Goal: Task Accomplishment & Management: Use online tool/utility

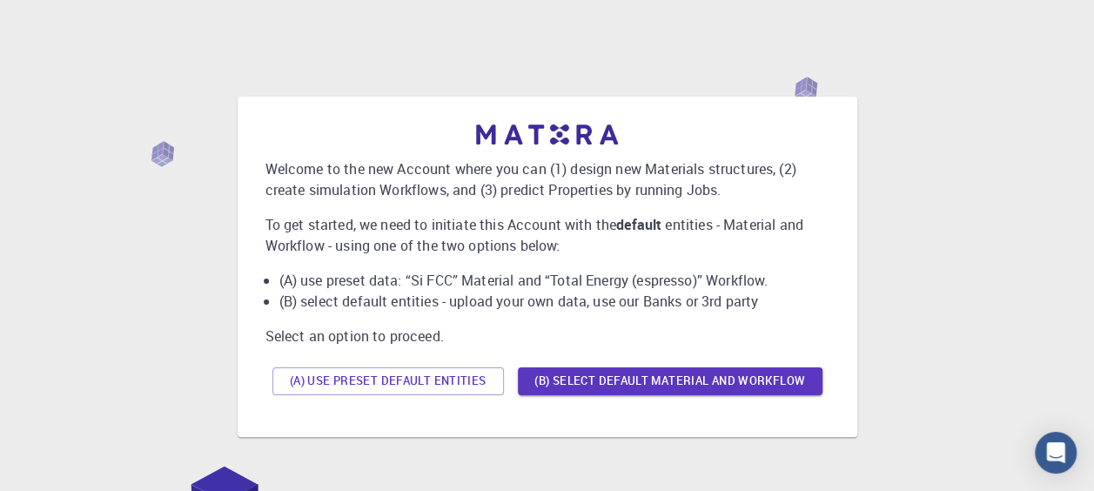
scroll to position [141, 0]
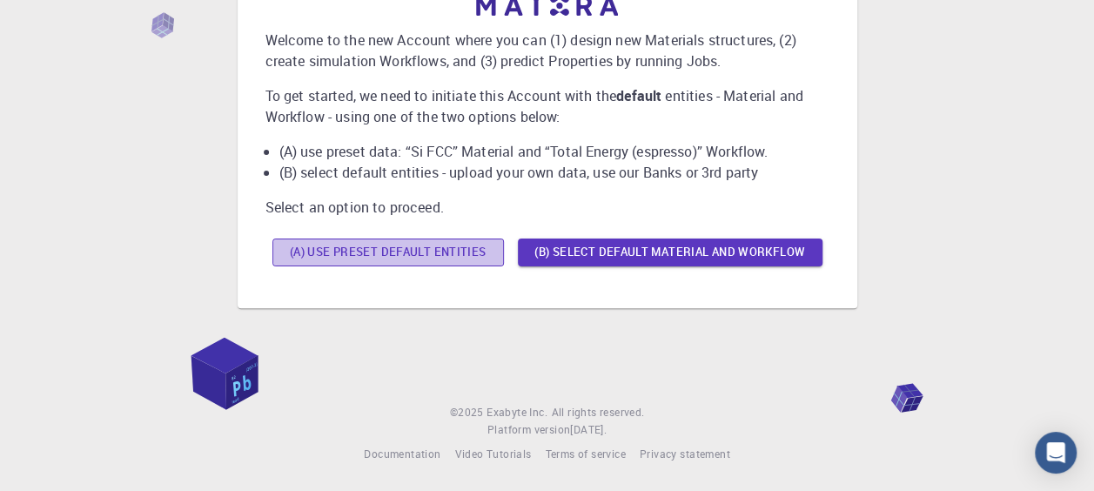
click at [504, 266] on button "(A) Use preset default entities" at bounding box center [387, 252] width 231 height 28
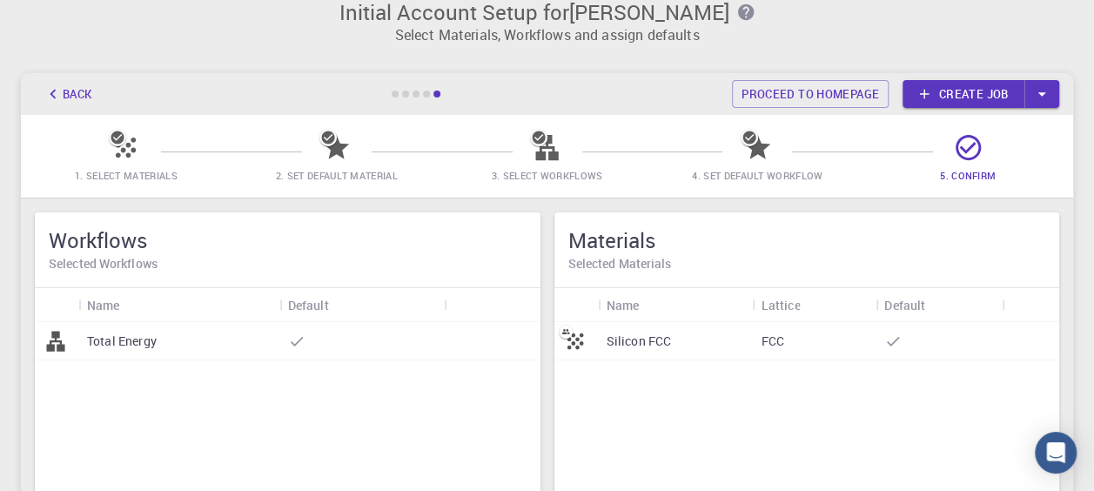
scroll to position [0, 0]
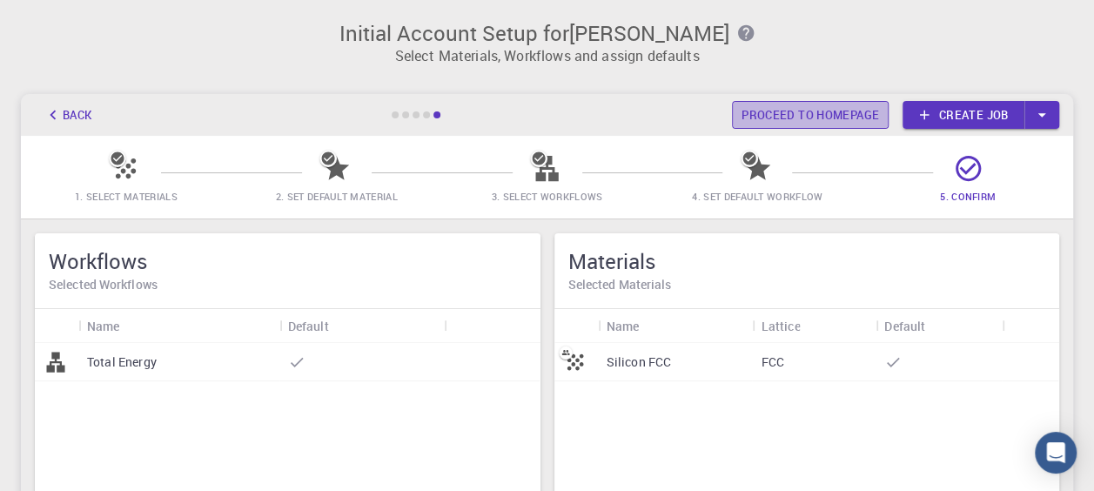
click at [795, 117] on link "Proceed to homepage" at bounding box center [810, 115] width 157 height 28
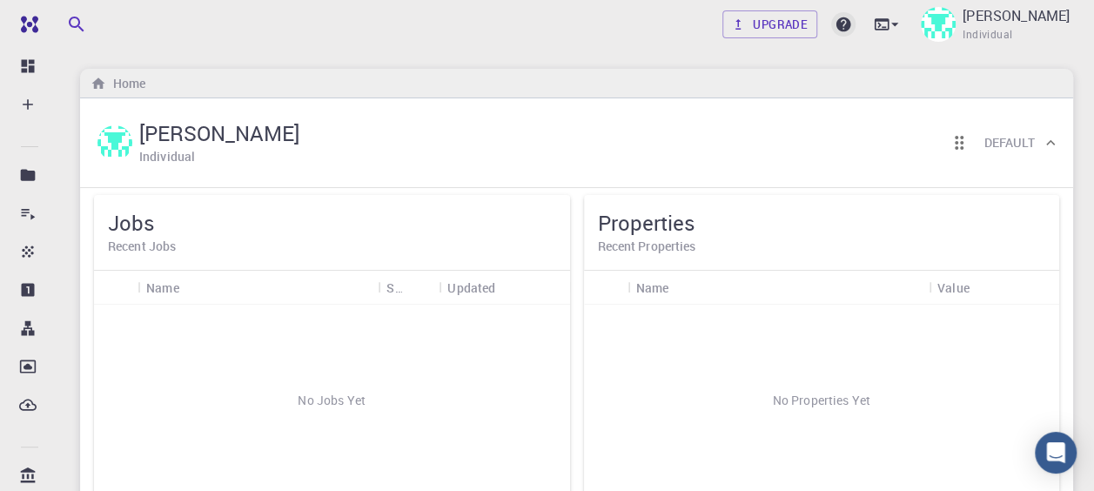
click at [851, 25] on icon at bounding box center [843, 24] width 15 height 15
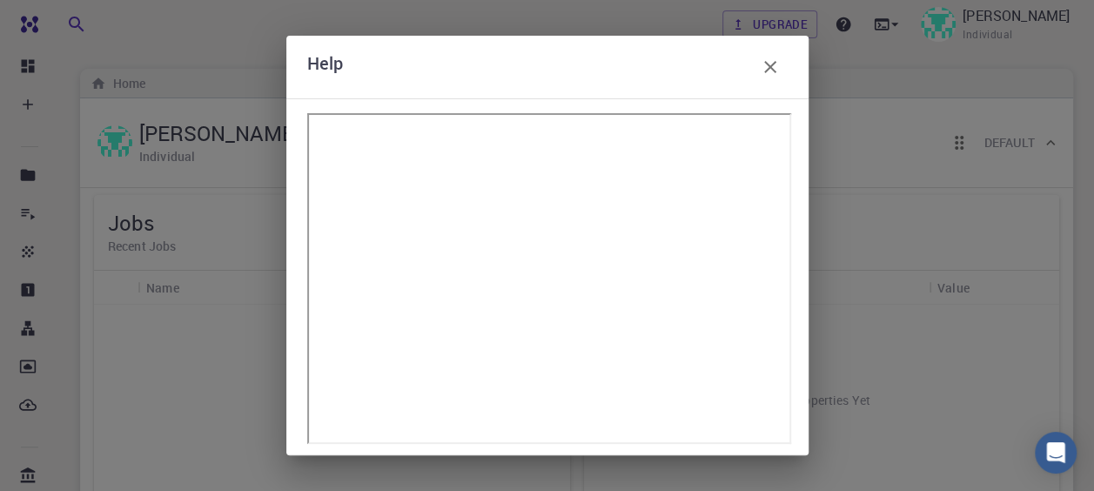
click at [765, 89] on div "Help" at bounding box center [547, 67] width 522 height 63
click at [775, 77] on icon "button" at bounding box center [769, 67] width 21 height 21
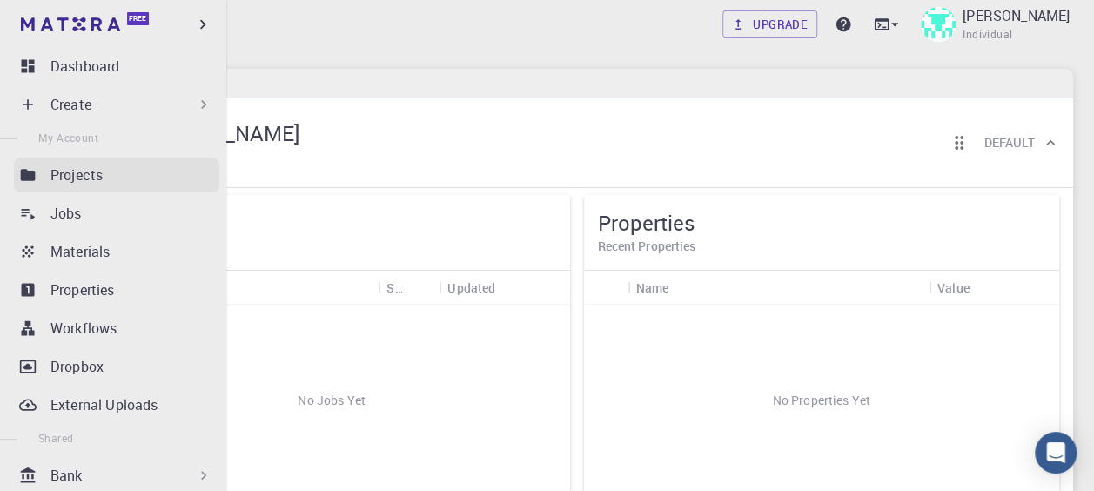
click at [54, 184] on p "Projects" at bounding box center [76, 174] width 52 height 21
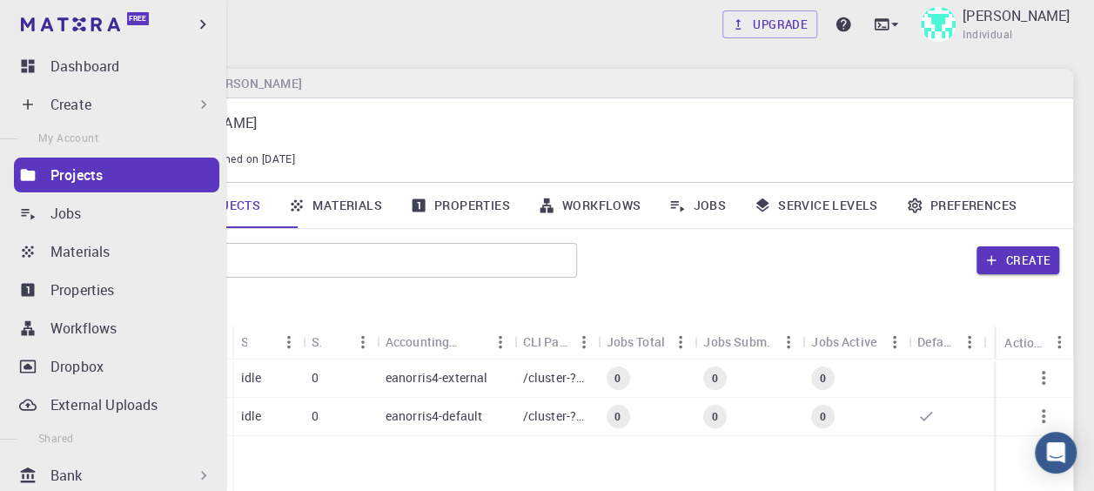
click at [198, 110] on icon at bounding box center [203, 104] width 17 height 17
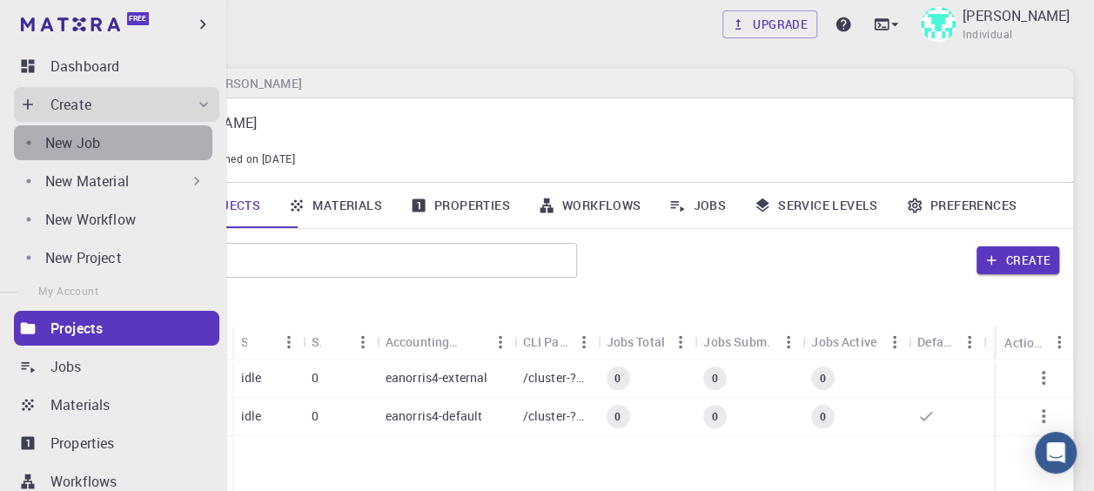
click at [155, 150] on div "New Job" at bounding box center [128, 142] width 167 height 21
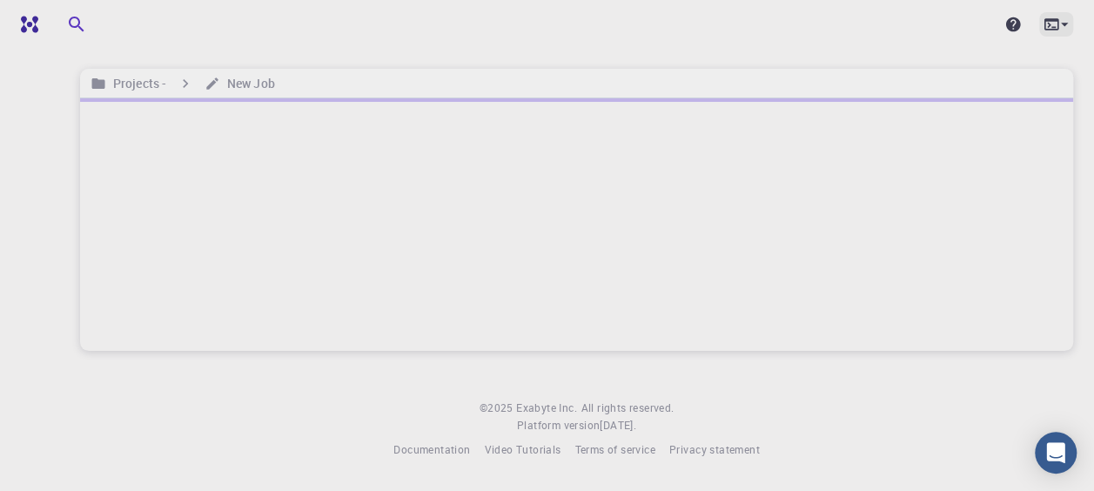
click at [1047, 33] on icon at bounding box center [1050, 24] width 17 height 17
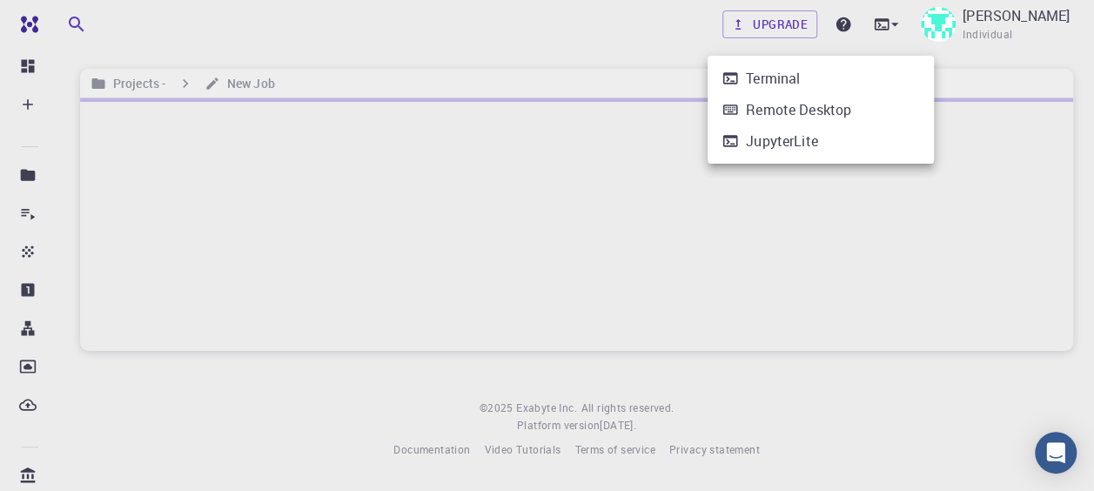
click at [210, 114] on div at bounding box center [547, 245] width 1094 height 491
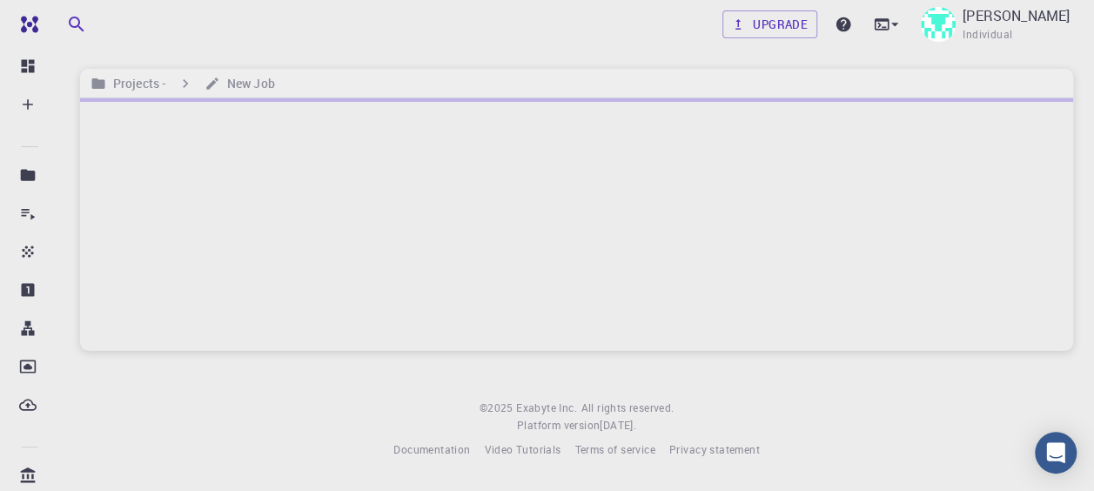
click at [37, 113] on icon at bounding box center [27, 104] width 17 height 17
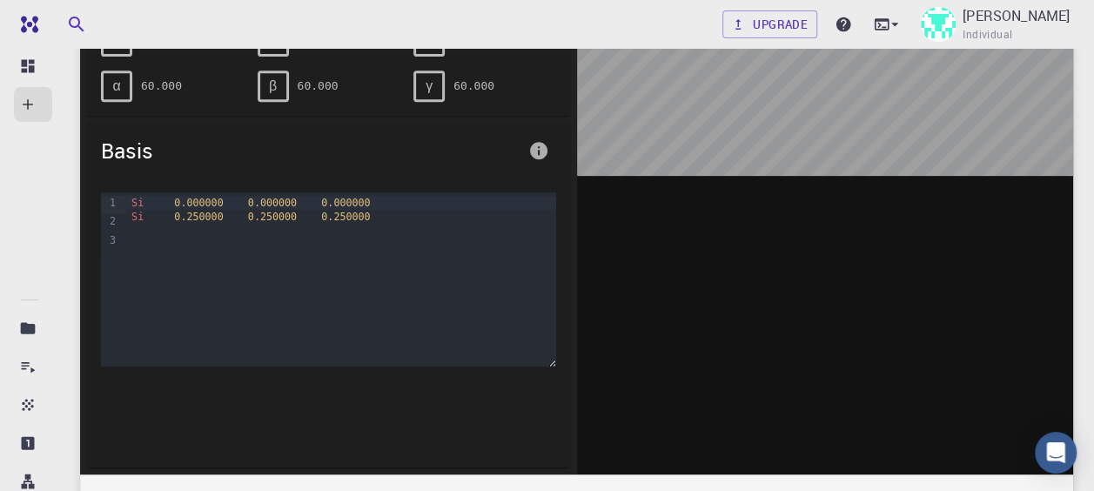
scroll to position [87, 0]
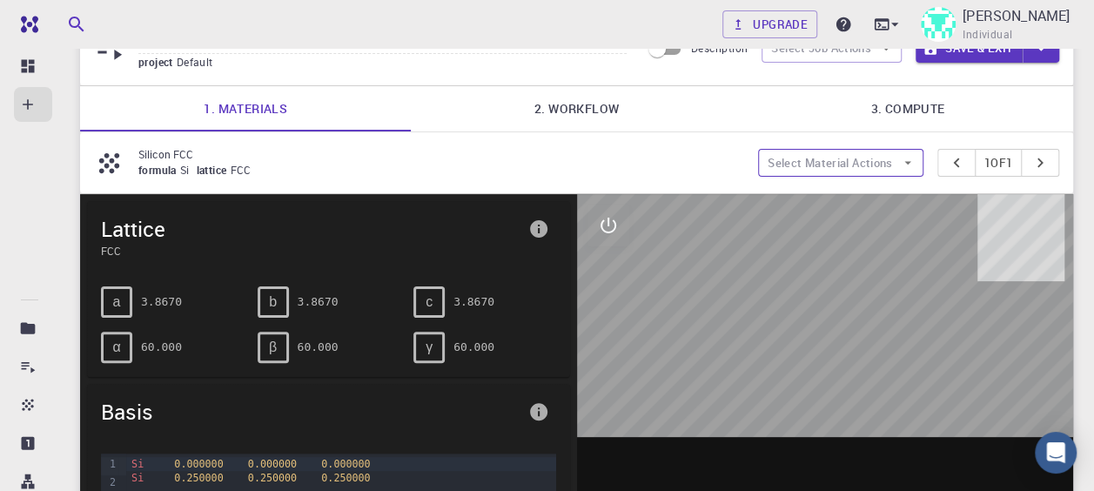
click at [828, 177] on button "Select Material Actions" at bounding box center [840, 163] width 165 height 28
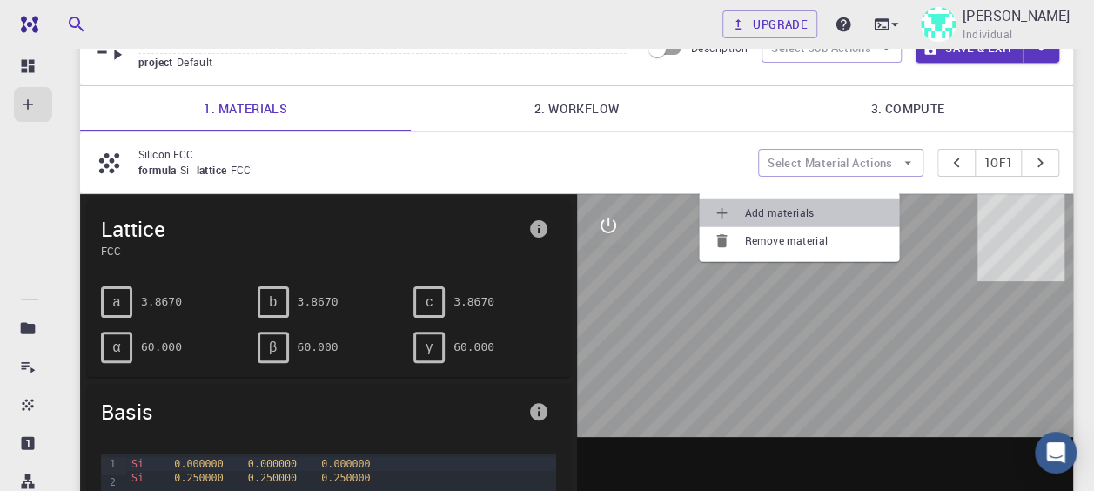
click at [844, 213] on span "Add materials" at bounding box center [814, 212] width 141 height 17
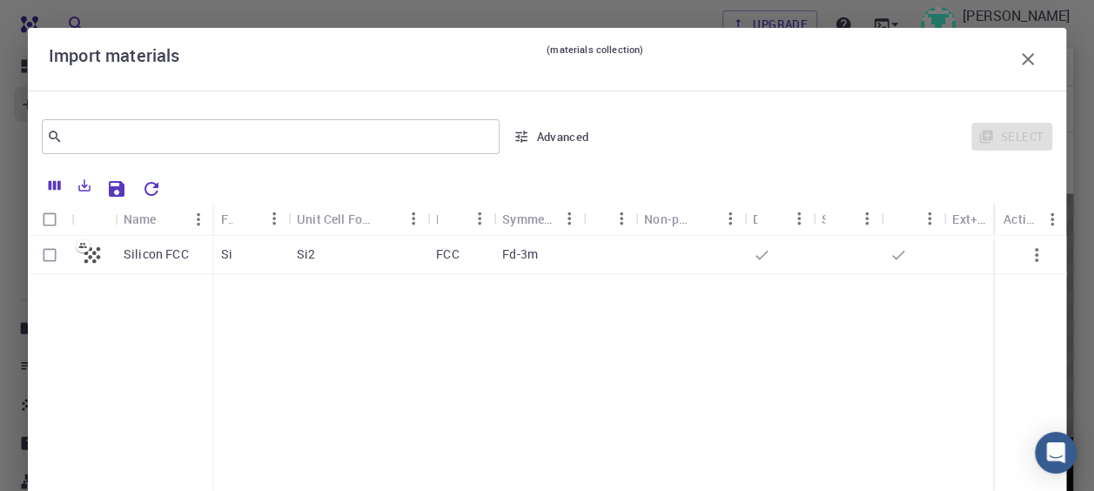
click at [331, 162] on div "​ Advanced Select" at bounding box center [547, 136] width 1038 height 63
click at [337, 144] on input "text" at bounding box center [264, 136] width 403 height 24
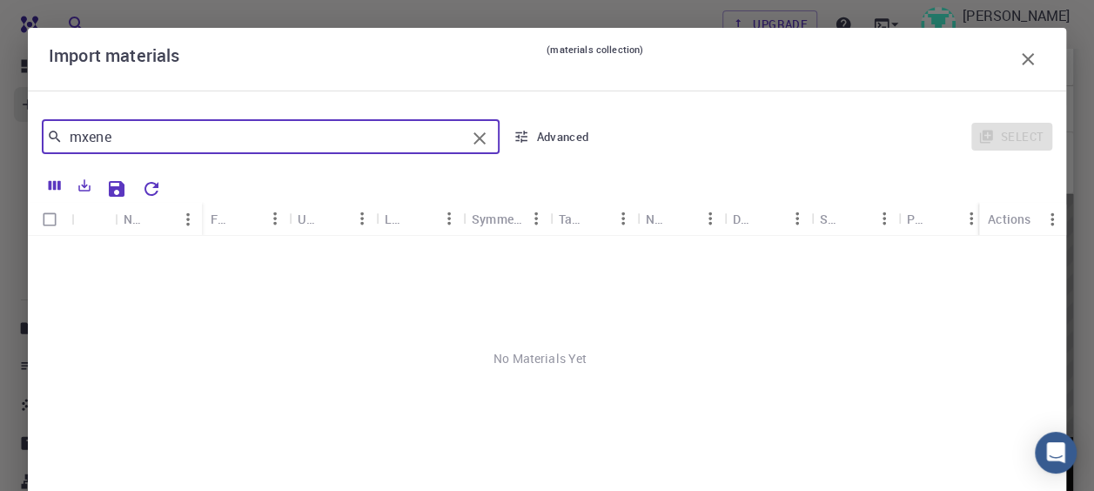
drag, startPoint x: 207, startPoint y: 132, endPoint x: 7, endPoint y: 132, distance: 200.1
click at [7, 132] on div "Import materials (materials collection) mxene ​ Advanced Select Name Formula Un…" at bounding box center [547, 245] width 1094 height 491
type input "a"
type input "g"
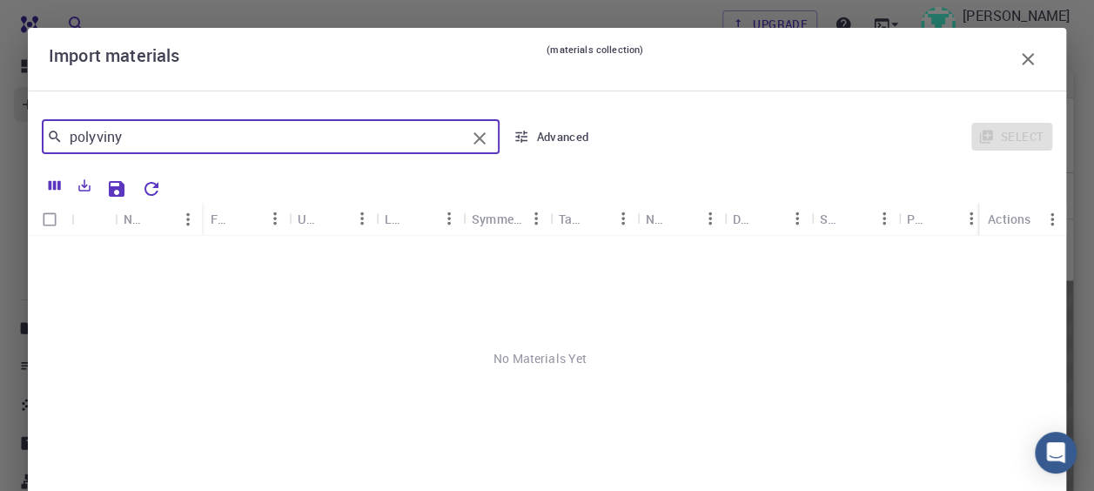
type input "polyviny"
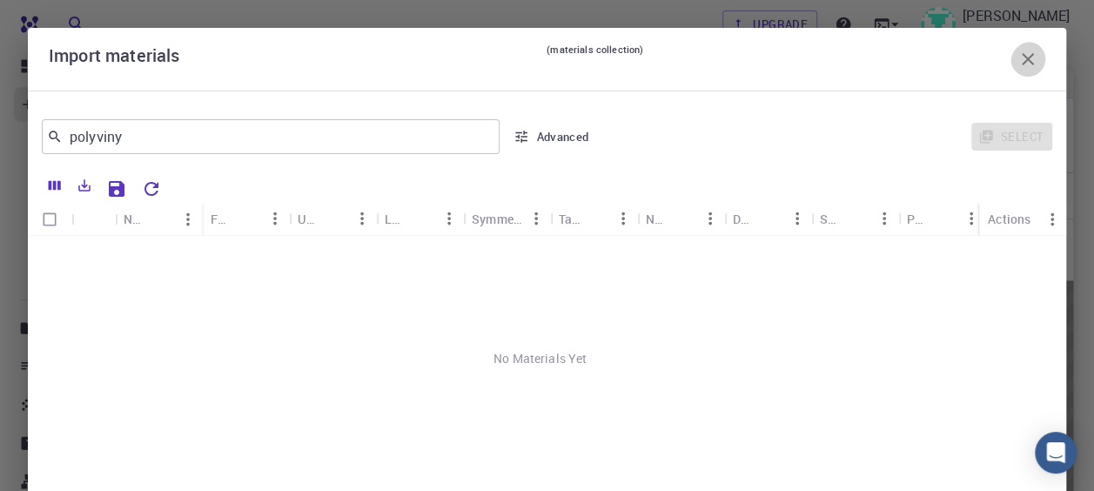
click at [1017, 66] on icon "button" at bounding box center [1027, 59] width 21 height 21
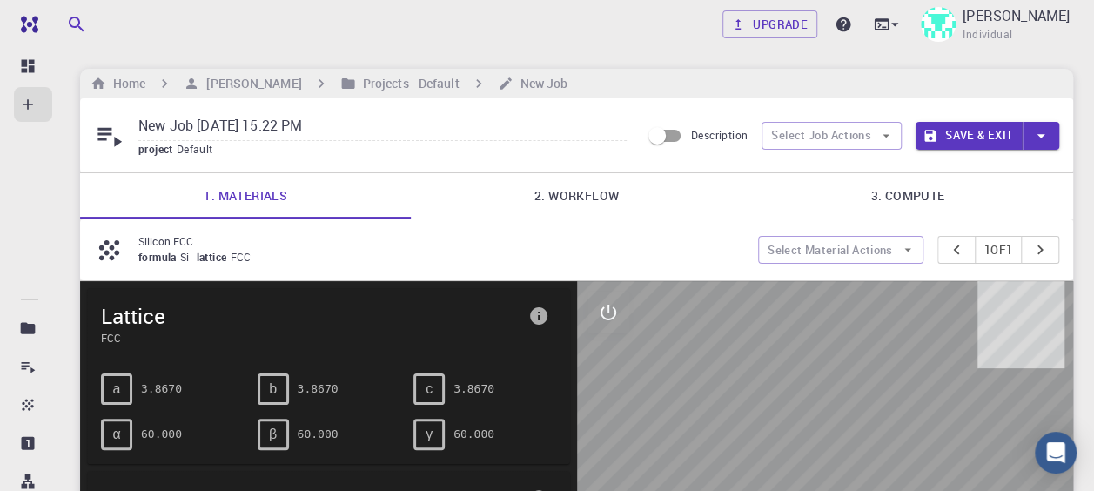
click at [197, 264] on span "Si" at bounding box center [188, 257] width 17 height 14
click at [861, 258] on button "Select Material Actions" at bounding box center [840, 250] width 165 height 28
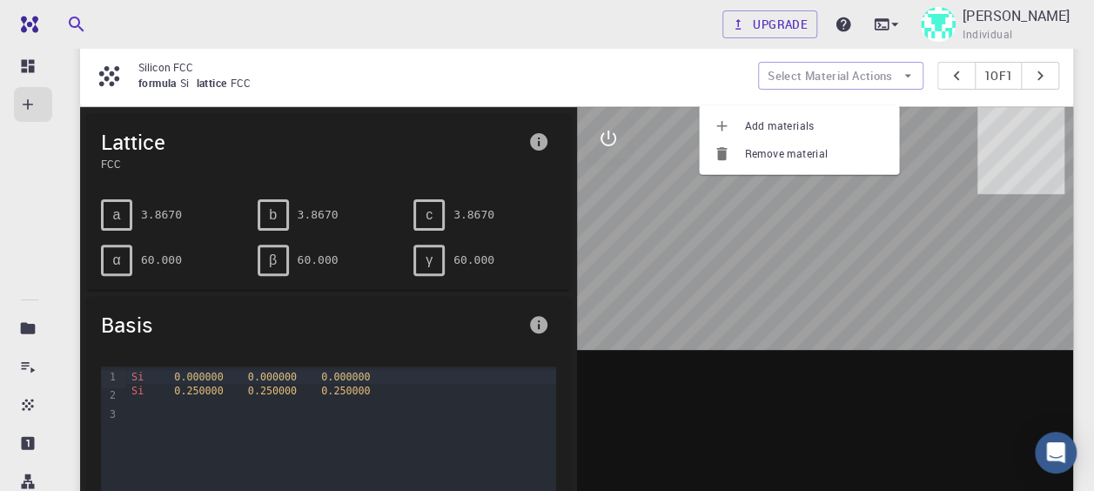
scroll to position [261, 0]
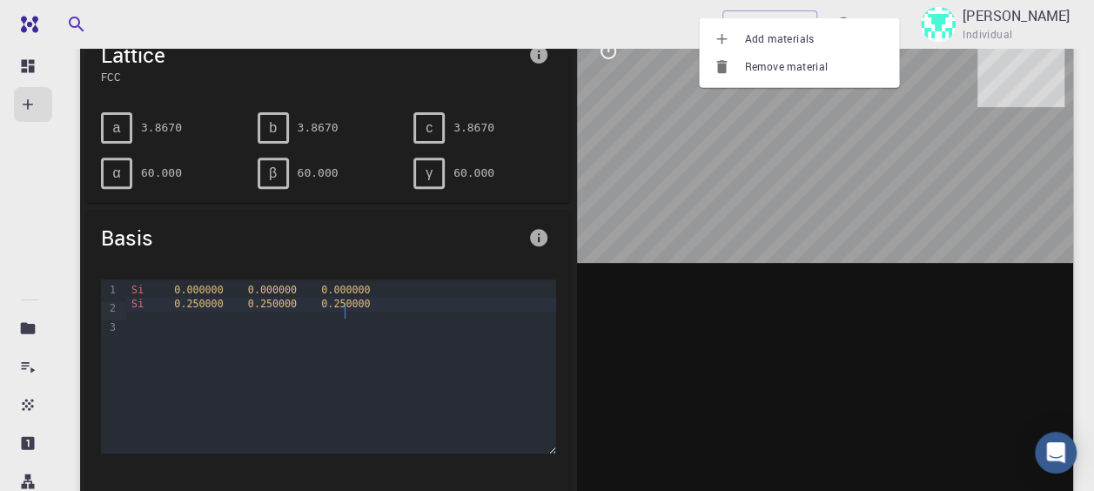
drag, startPoint x: 345, startPoint y: 340, endPoint x: 353, endPoint y: 339, distance: 8.7
click at [345, 311] on div "Si 0.250000 0.250000 0.250000" at bounding box center [340, 304] width 429 height 14
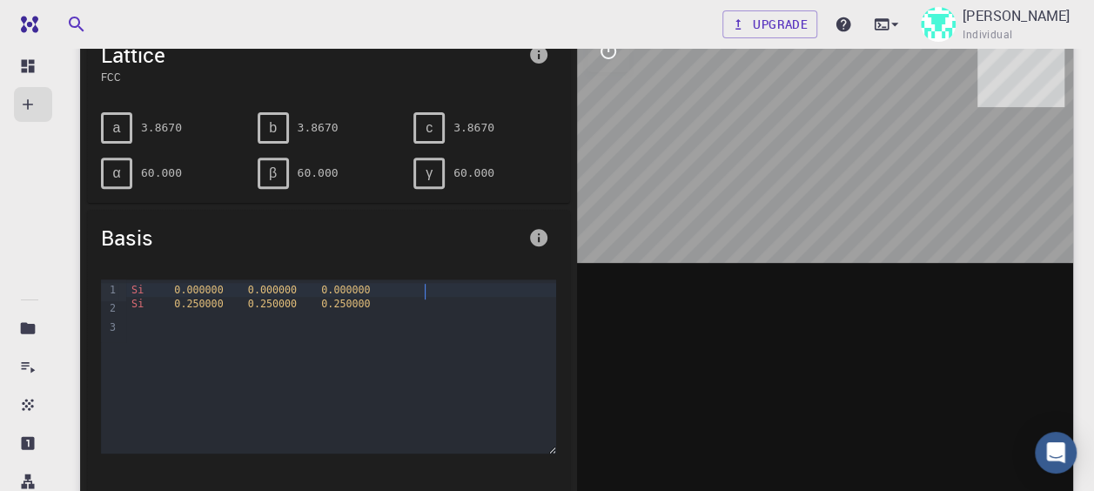
click at [447, 297] on div "Si 0.000000 0.000000 0.000000" at bounding box center [340, 290] width 429 height 14
click at [400, 325] on div at bounding box center [340, 318] width 429 height 14
click at [442, 189] on div "γ" at bounding box center [428, 172] width 31 height 31
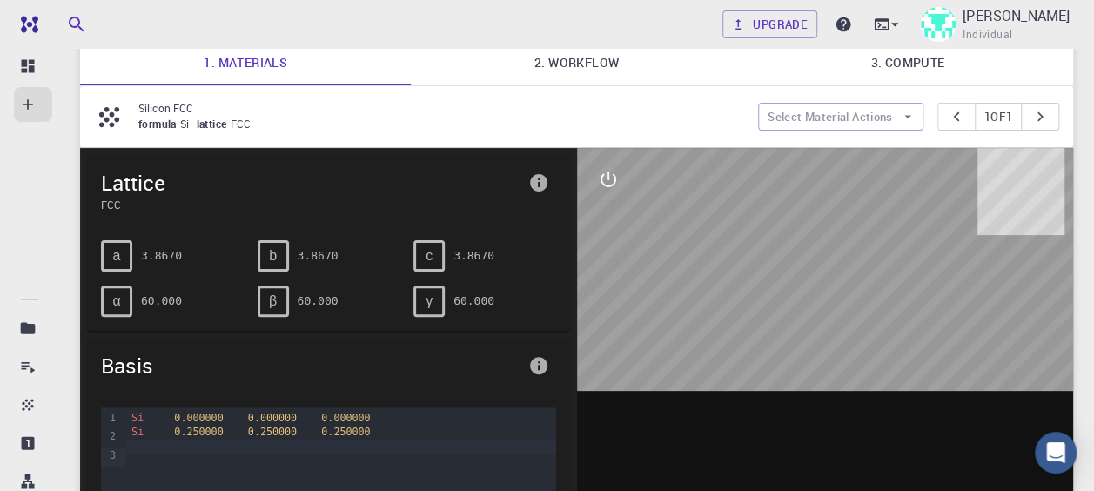
scroll to position [0, 0]
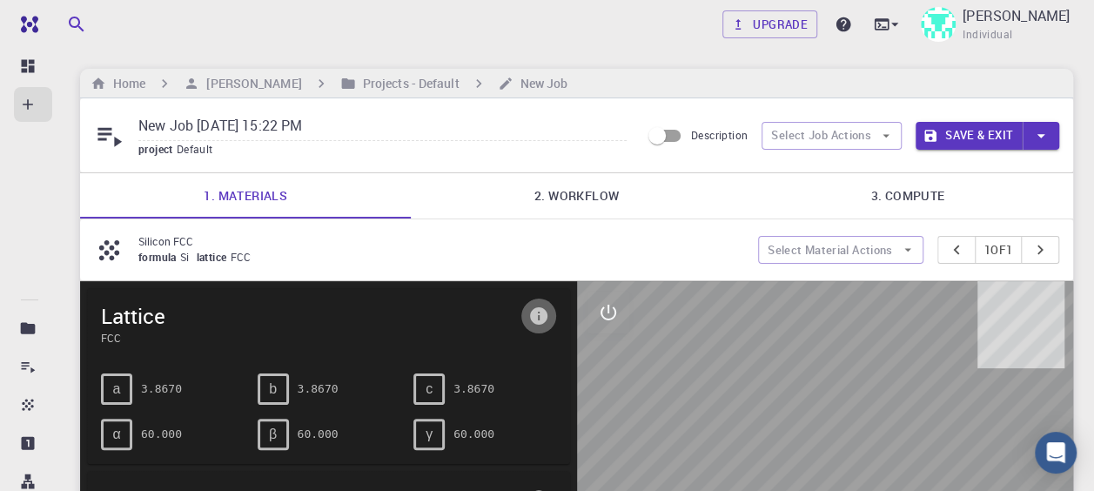
click at [528, 326] on icon "info" at bounding box center [538, 315] width 21 height 21
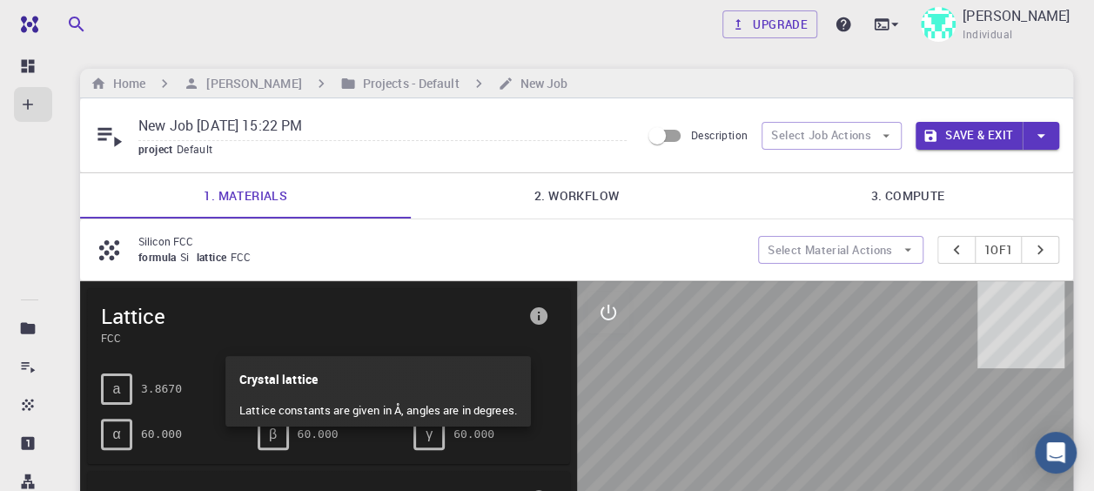
click at [461, 320] on div at bounding box center [547, 245] width 1094 height 491
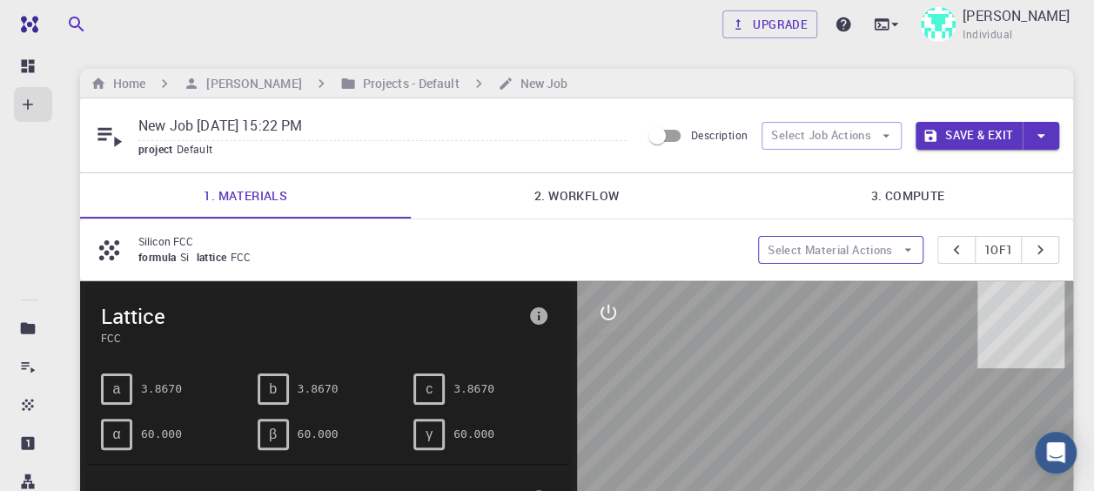
click at [811, 264] on button "Select Material Actions" at bounding box center [840, 250] width 165 height 28
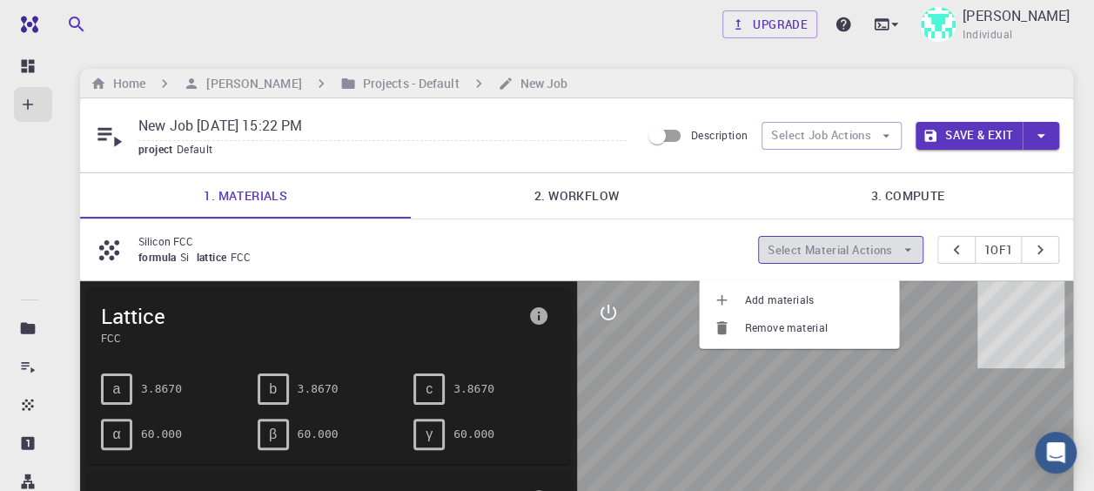
click at [812, 264] on button "Select Material Actions" at bounding box center [840, 250] width 165 height 28
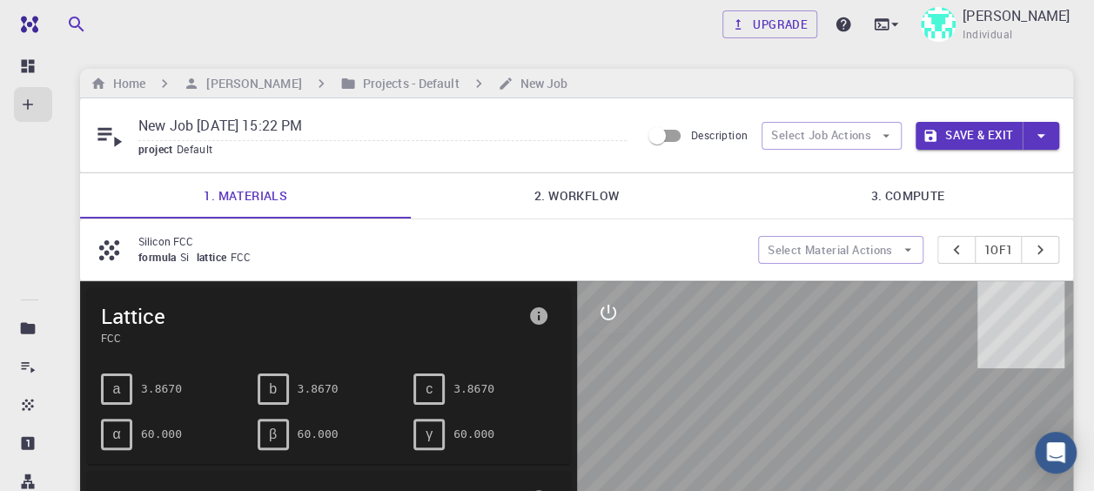
click at [616, 209] on link "2. Workflow" at bounding box center [576, 195] width 331 height 45
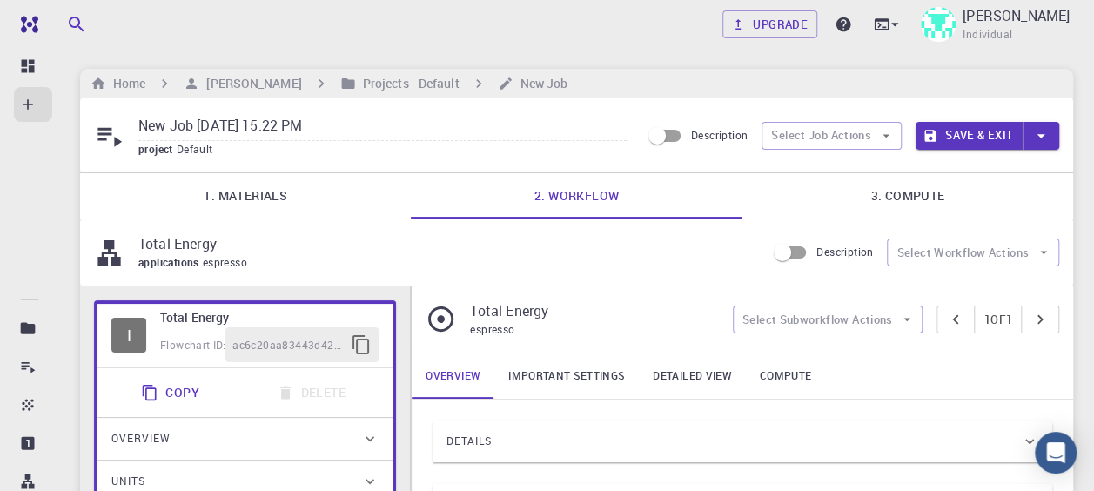
click at [316, 173] on hr at bounding box center [576, 172] width 993 height 1
click at [307, 193] on link "1. Materials" at bounding box center [245, 195] width 331 height 45
